Goal: Task Accomplishment & Management: Use online tool/utility

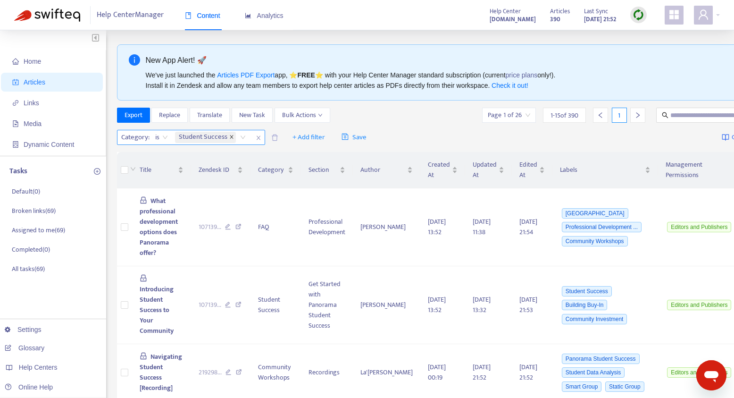
click at [229, 138] on icon "close" at bounding box center [231, 137] width 5 height 5
click at [181, 136] on div "Category: All" at bounding box center [153, 137] width 70 height 14
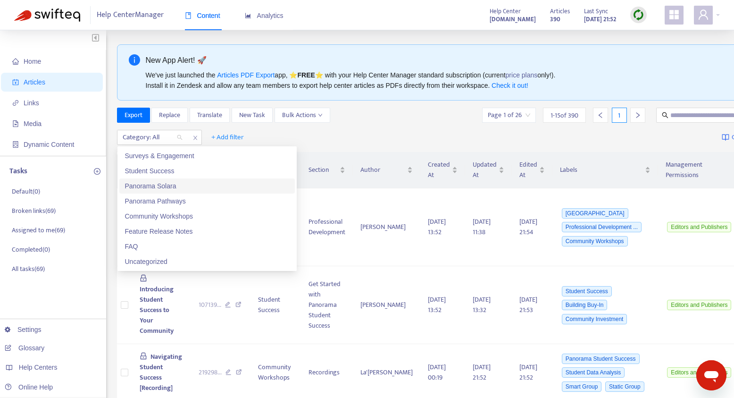
click at [174, 186] on div "Panorama Solara" at bounding box center [207, 186] width 164 height 10
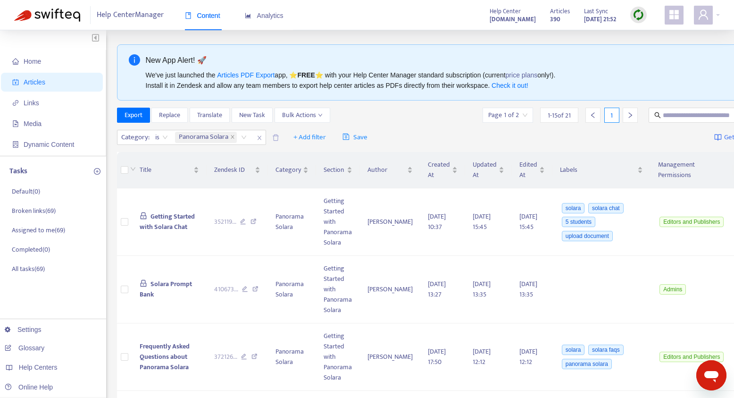
click at [400, 113] on div "Export Replace Translate New Task Bulk Actions Page 1 of 2 1 - 15 of 21 1" at bounding box center [462, 115] width 691 height 15
click at [126, 165] on label at bounding box center [125, 170] width 8 height 10
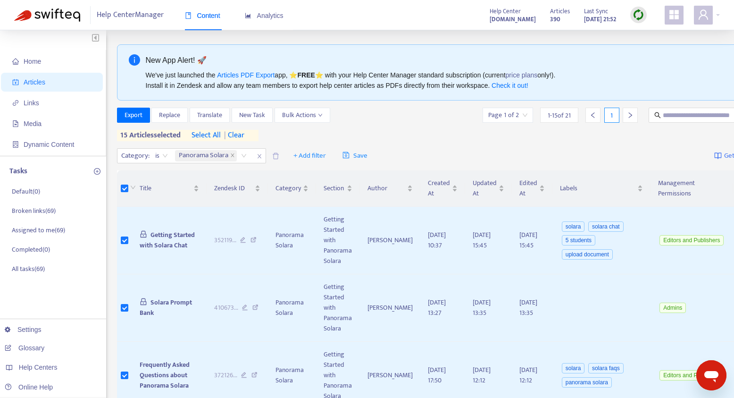
click at [215, 134] on span "select all" at bounding box center [206, 135] width 29 height 11
click at [135, 116] on span "Export" at bounding box center [134, 115] width 18 height 10
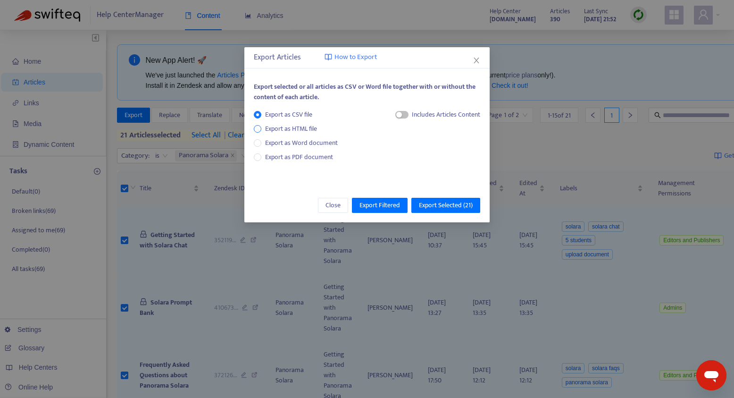
click at [305, 130] on span "Export as HTML file" at bounding box center [290, 129] width 59 height 10
click at [433, 204] on span "Export Selected ( 21 )" at bounding box center [446, 205] width 54 height 10
